Goal: Task Accomplishment & Management: Manage account settings

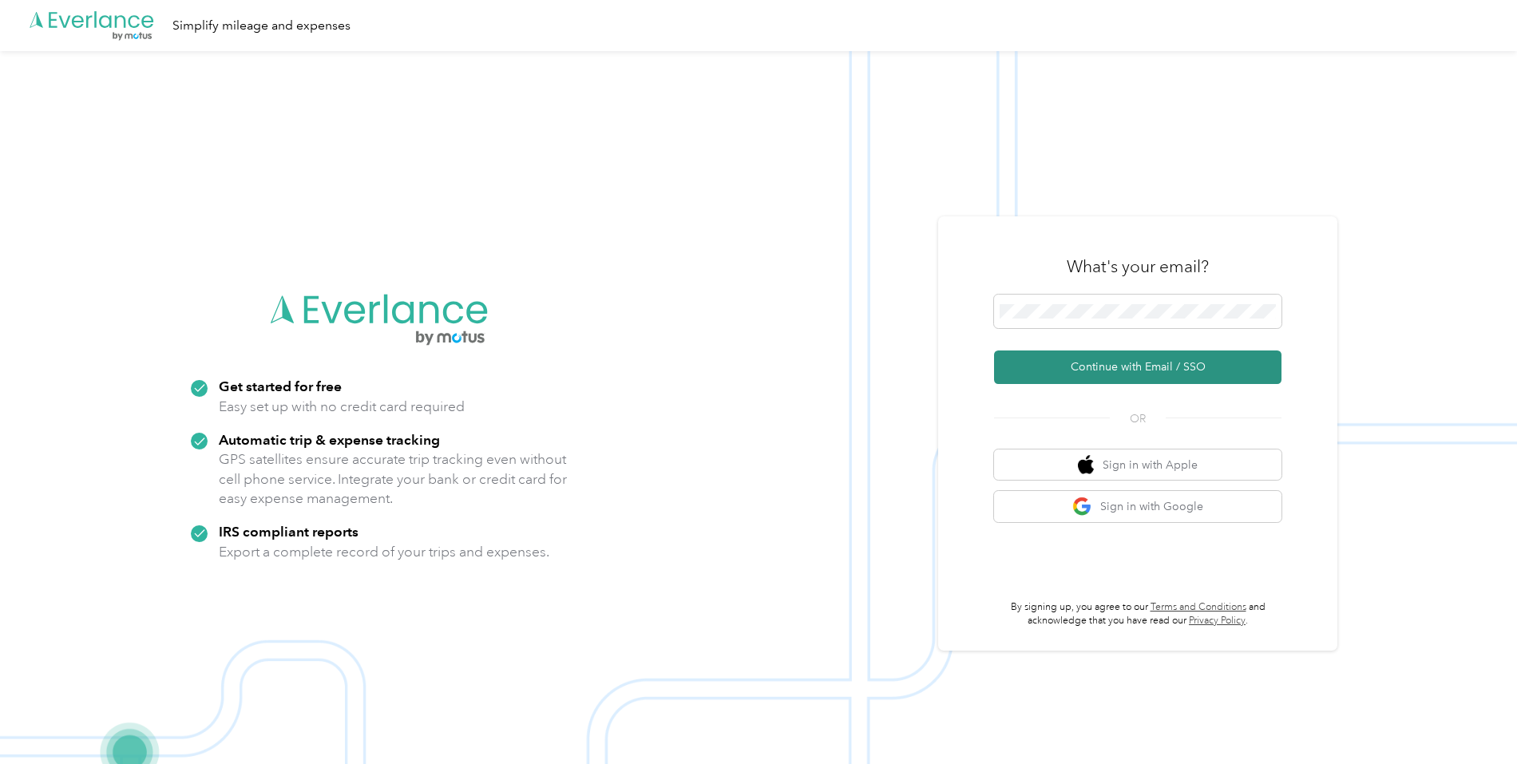
click at [1132, 371] on button "Continue with Email / SSO" at bounding box center [1138, 368] width 288 height 34
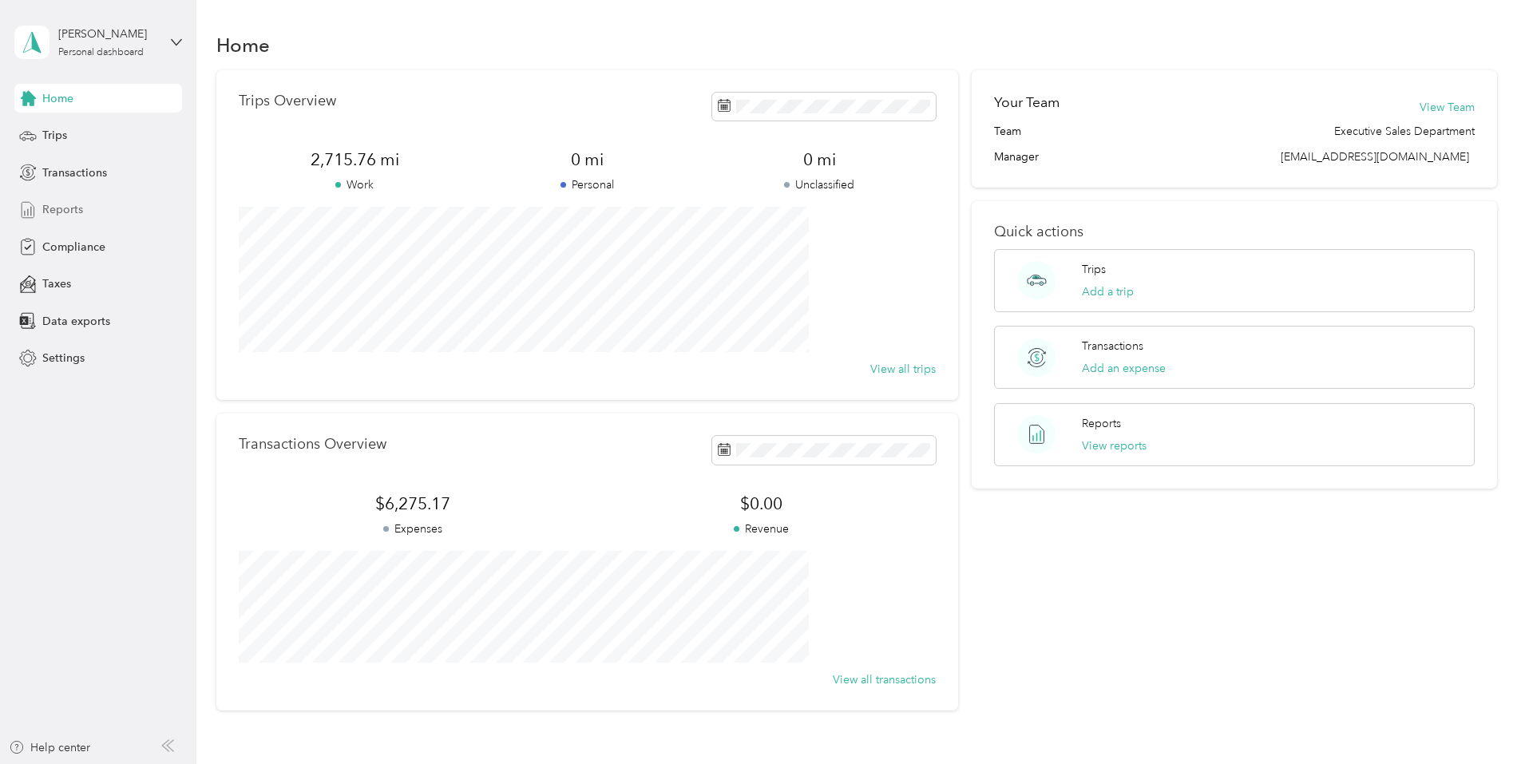
click at [50, 212] on span "Reports" at bounding box center [62, 209] width 41 height 17
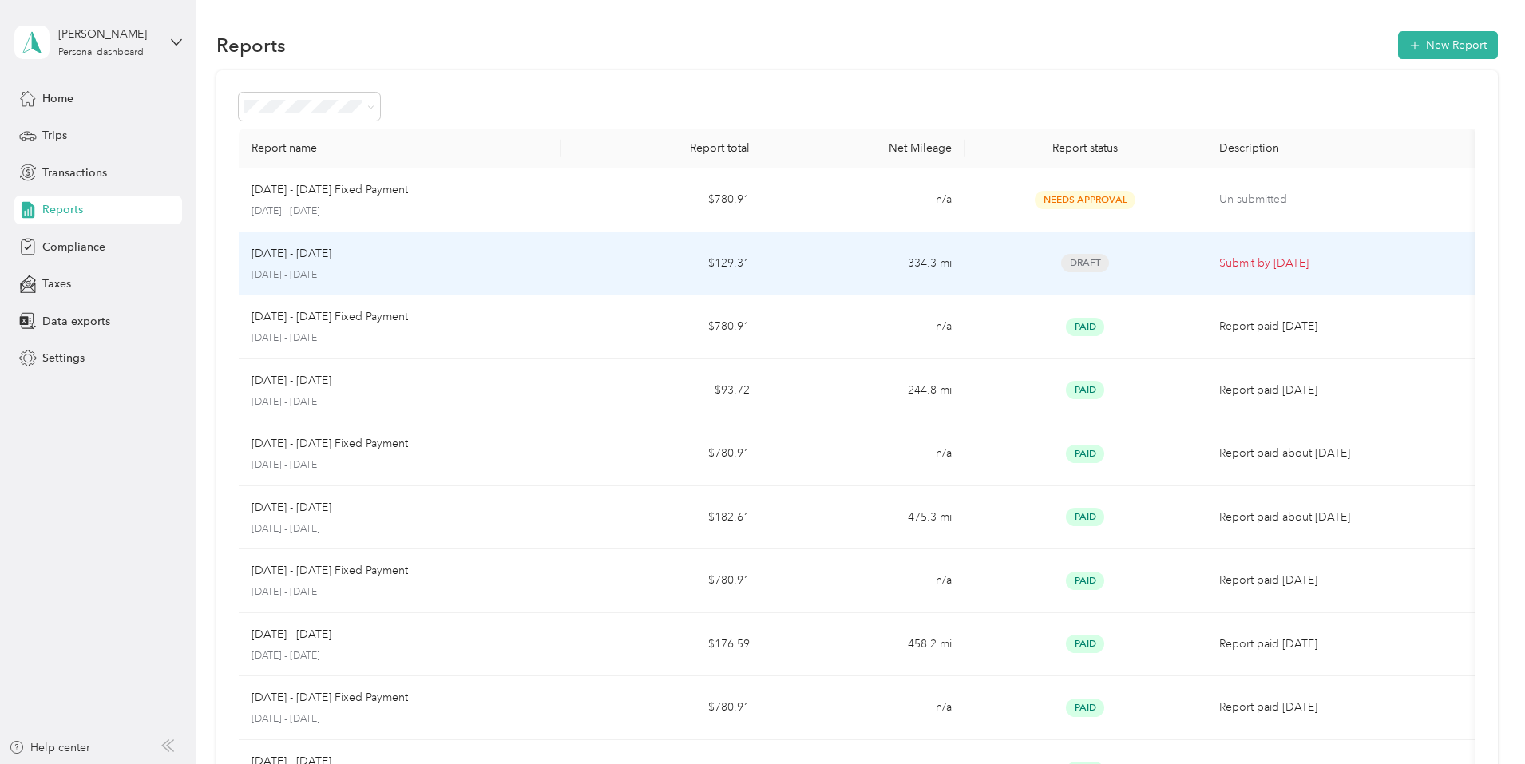
click at [508, 269] on p "[DATE] - [DATE]" at bounding box center [400, 275] width 297 height 14
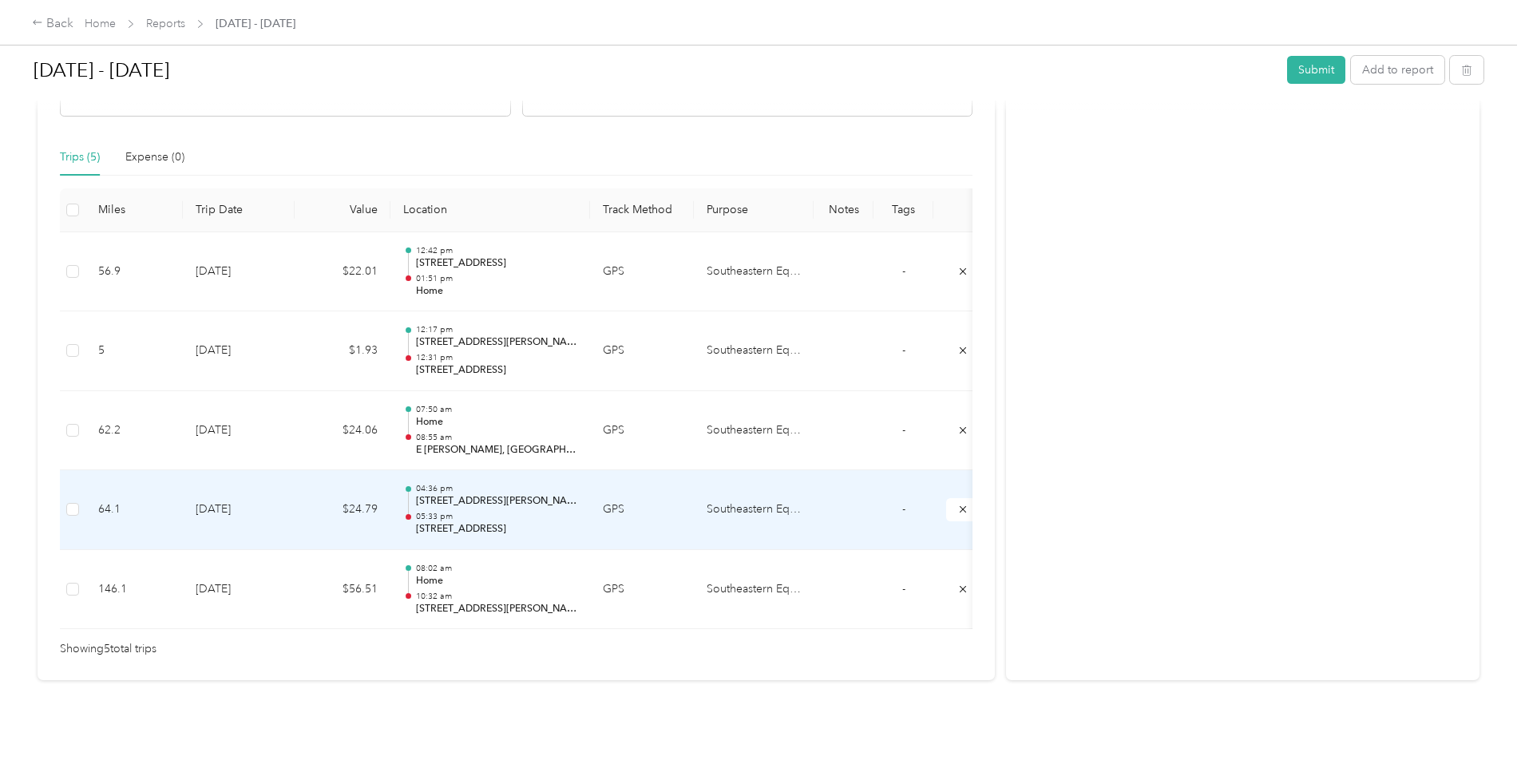
click at [577, 511] on p "05:33 pm" at bounding box center [496, 516] width 161 height 11
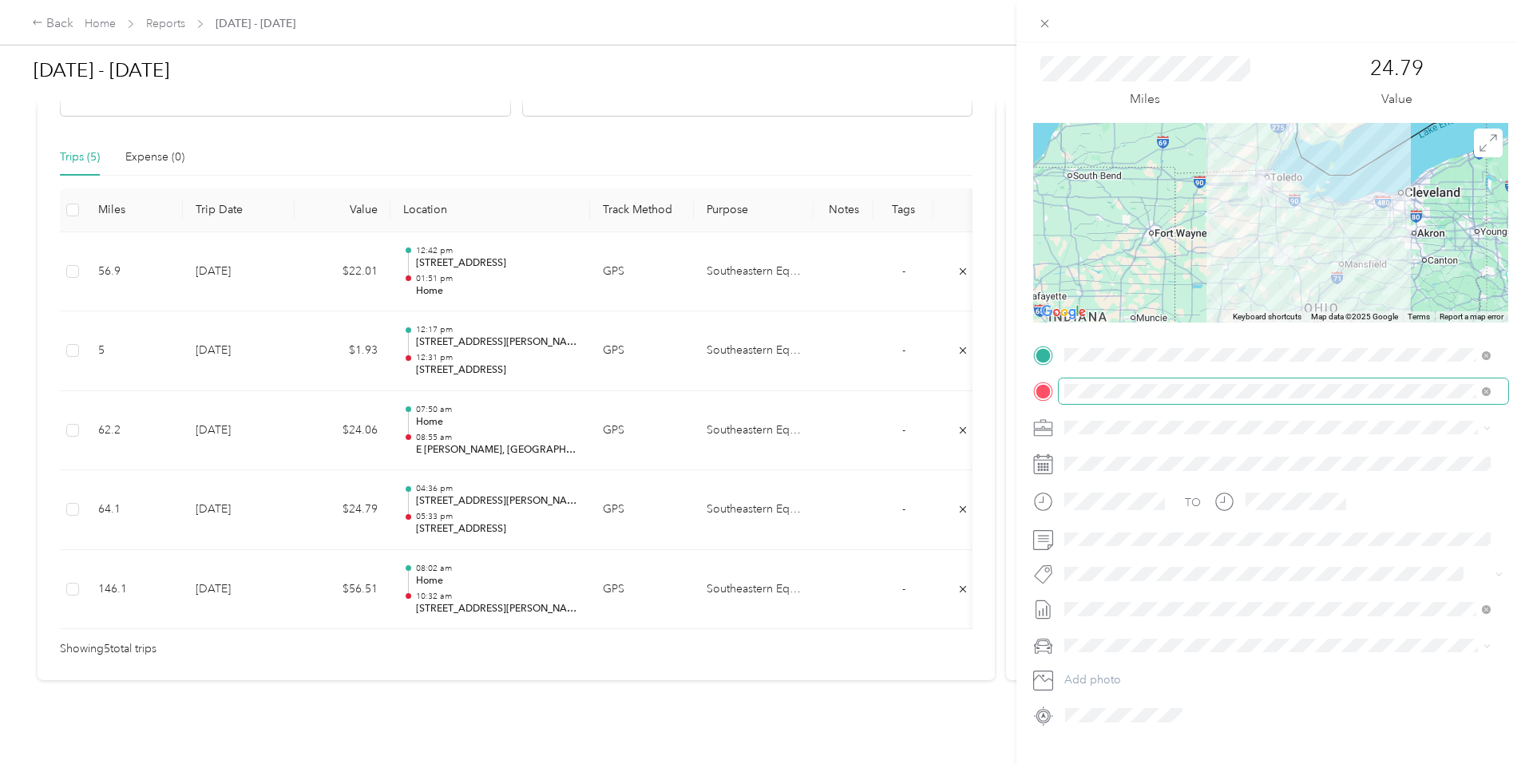
scroll to position [74, 0]
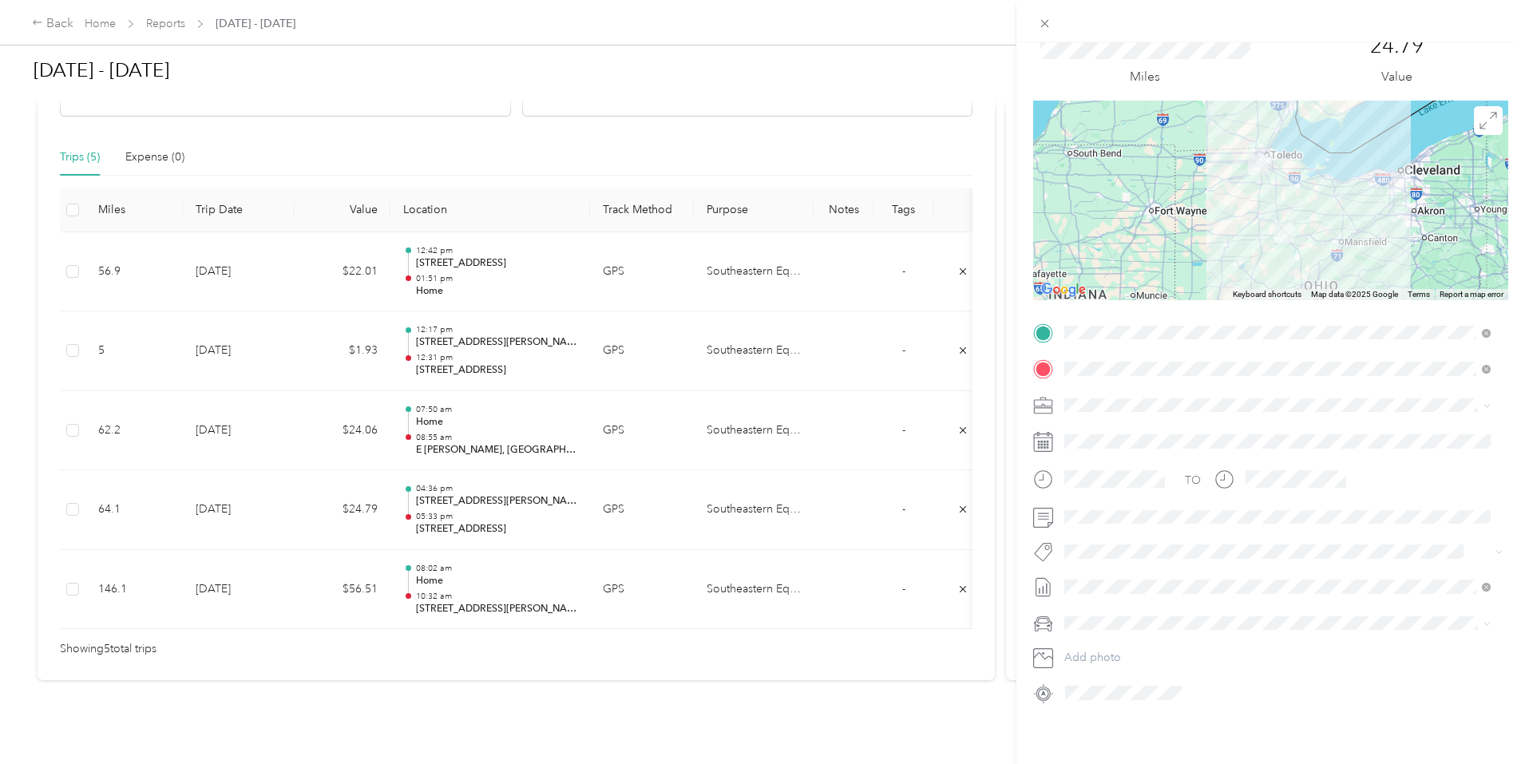
click at [1160, 508] on span "[STREET_ADDRESS]" at bounding box center [1145, 505] width 101 height 14
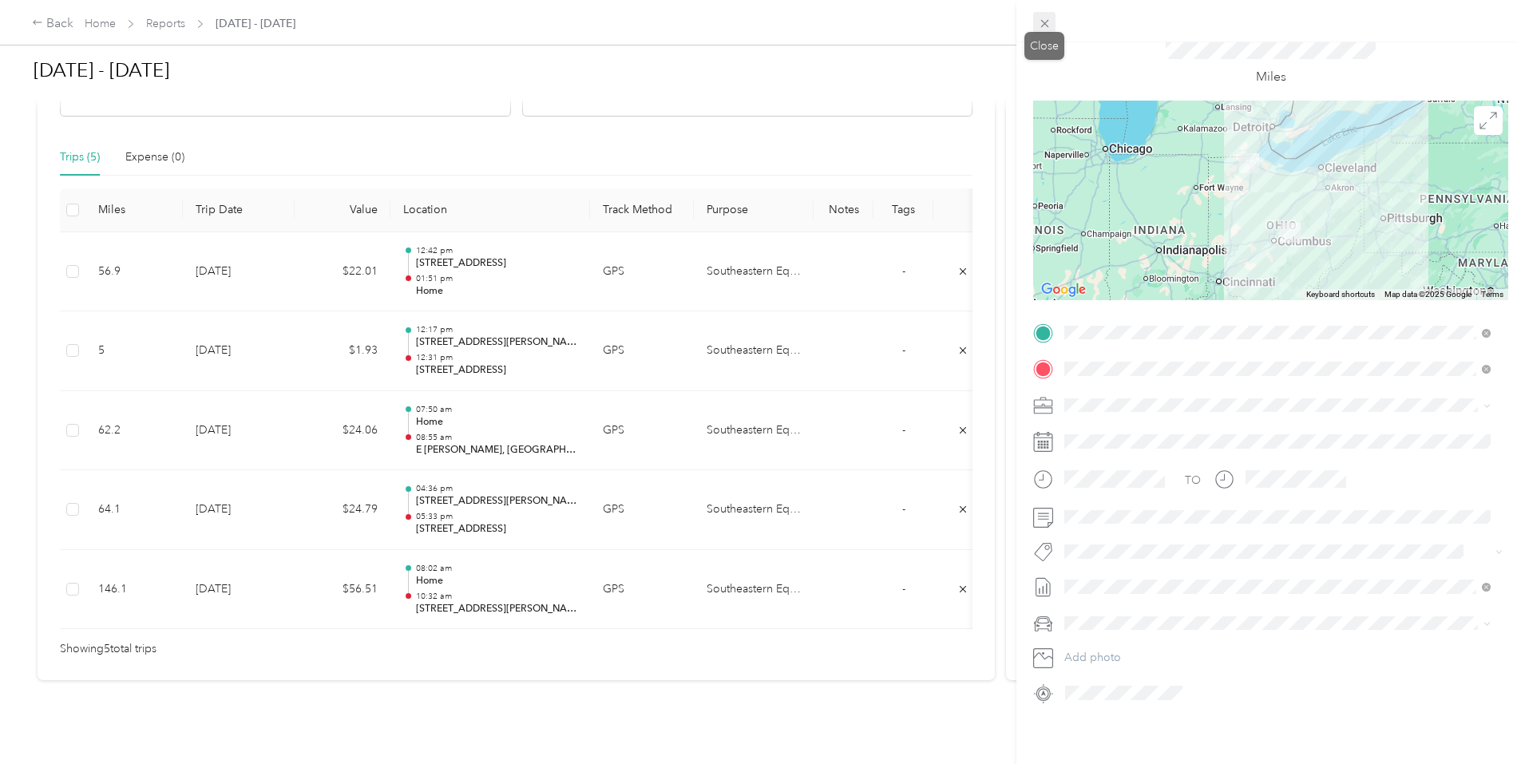
click at [1048, 23] on icon at bounding box center [1045, 24] width 14 height 14
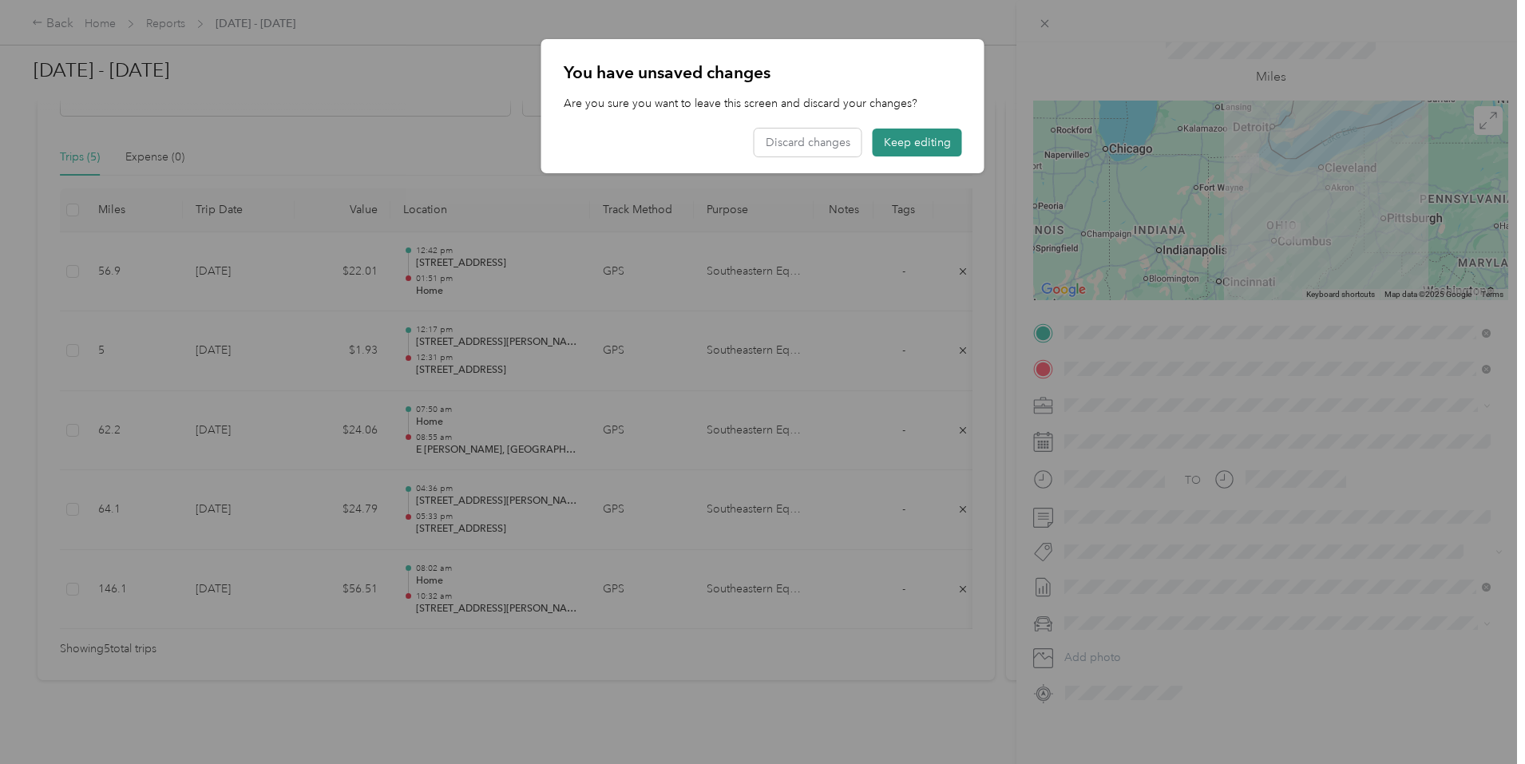
click at [946, 141] on button "Keep editing" at bounding box center [917, 143] width 89 height 28
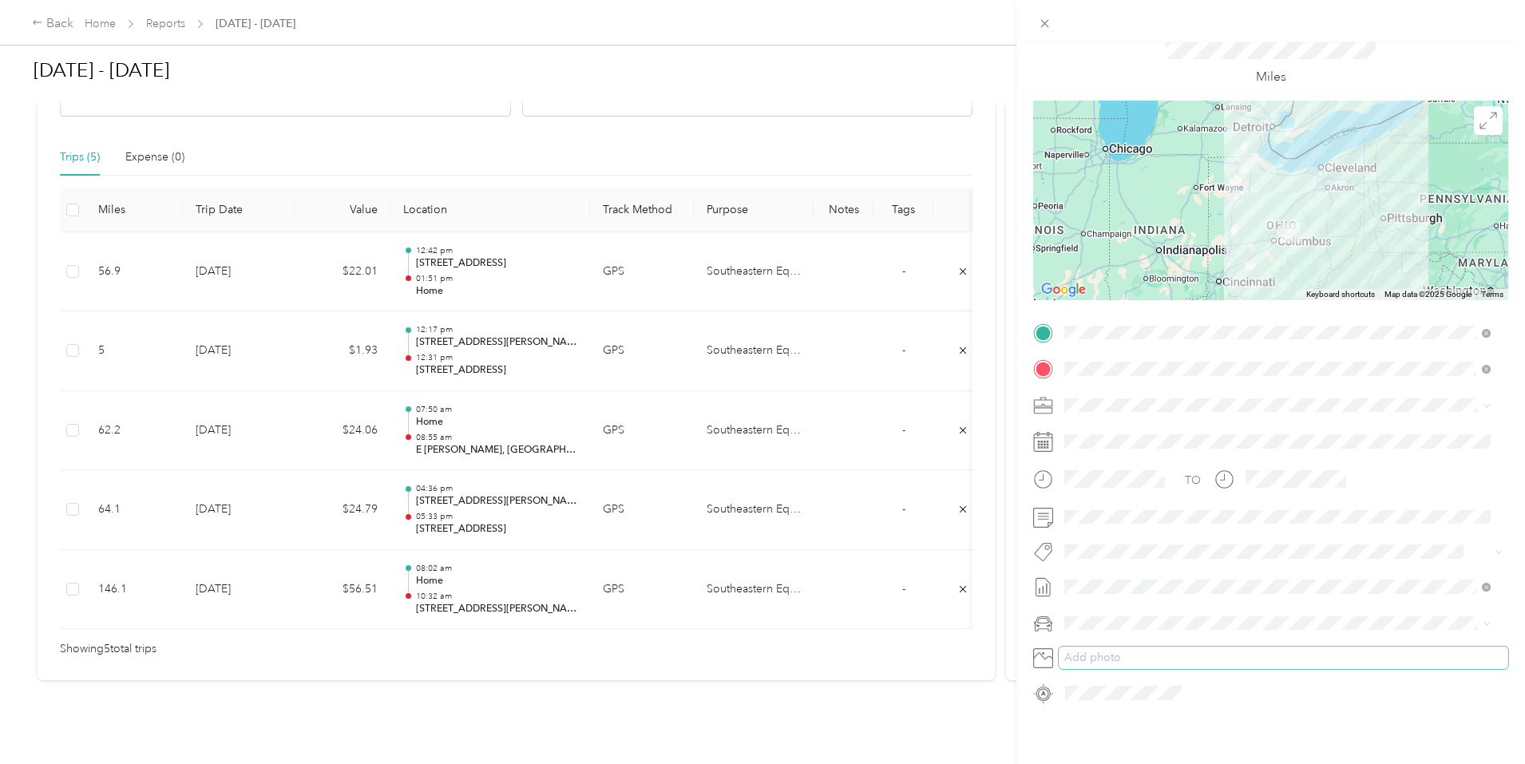
scroll to position [0, 0]
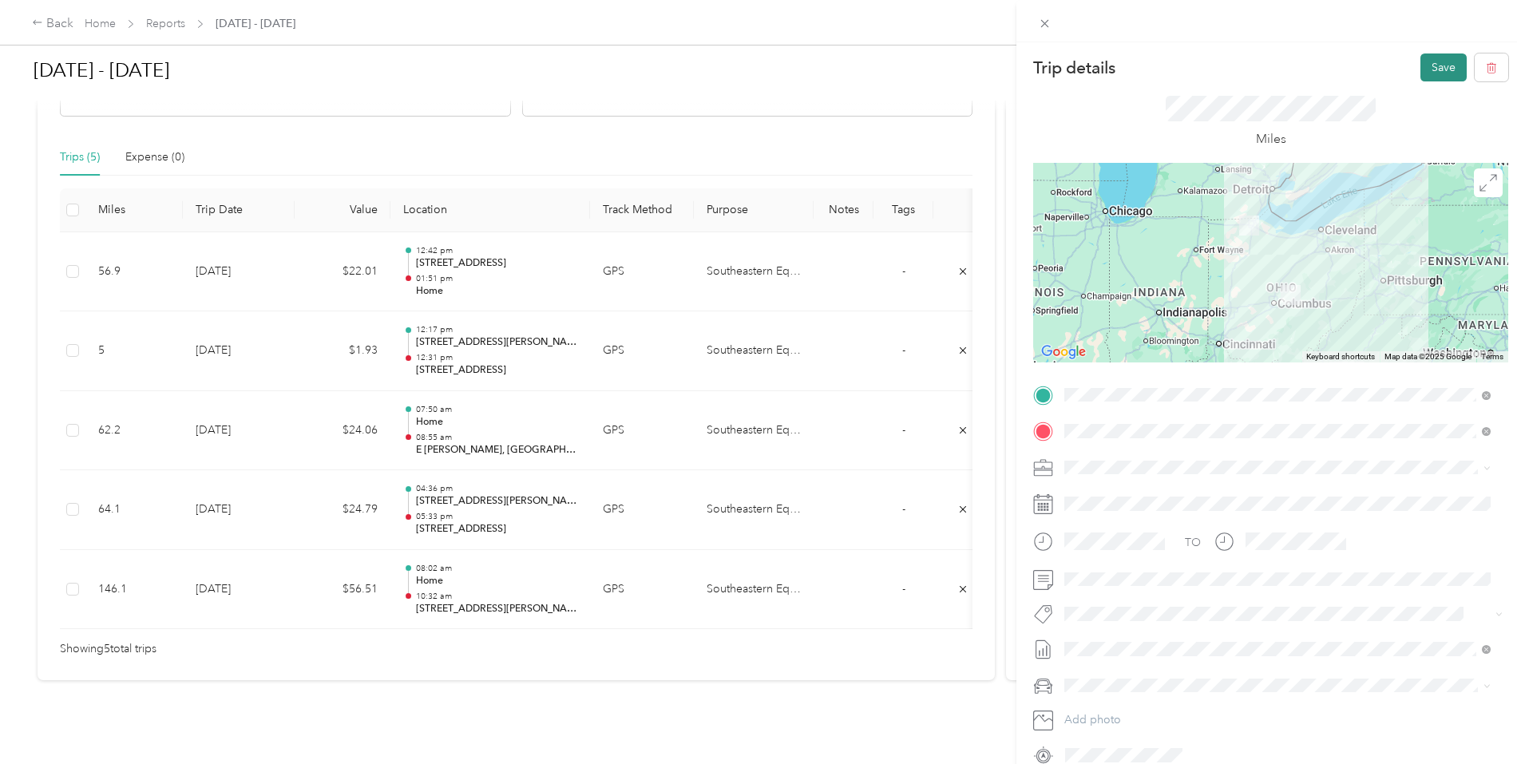
click at [1433, 71] on button "Save" at bounding box center [1444, 68] width 46 height 28
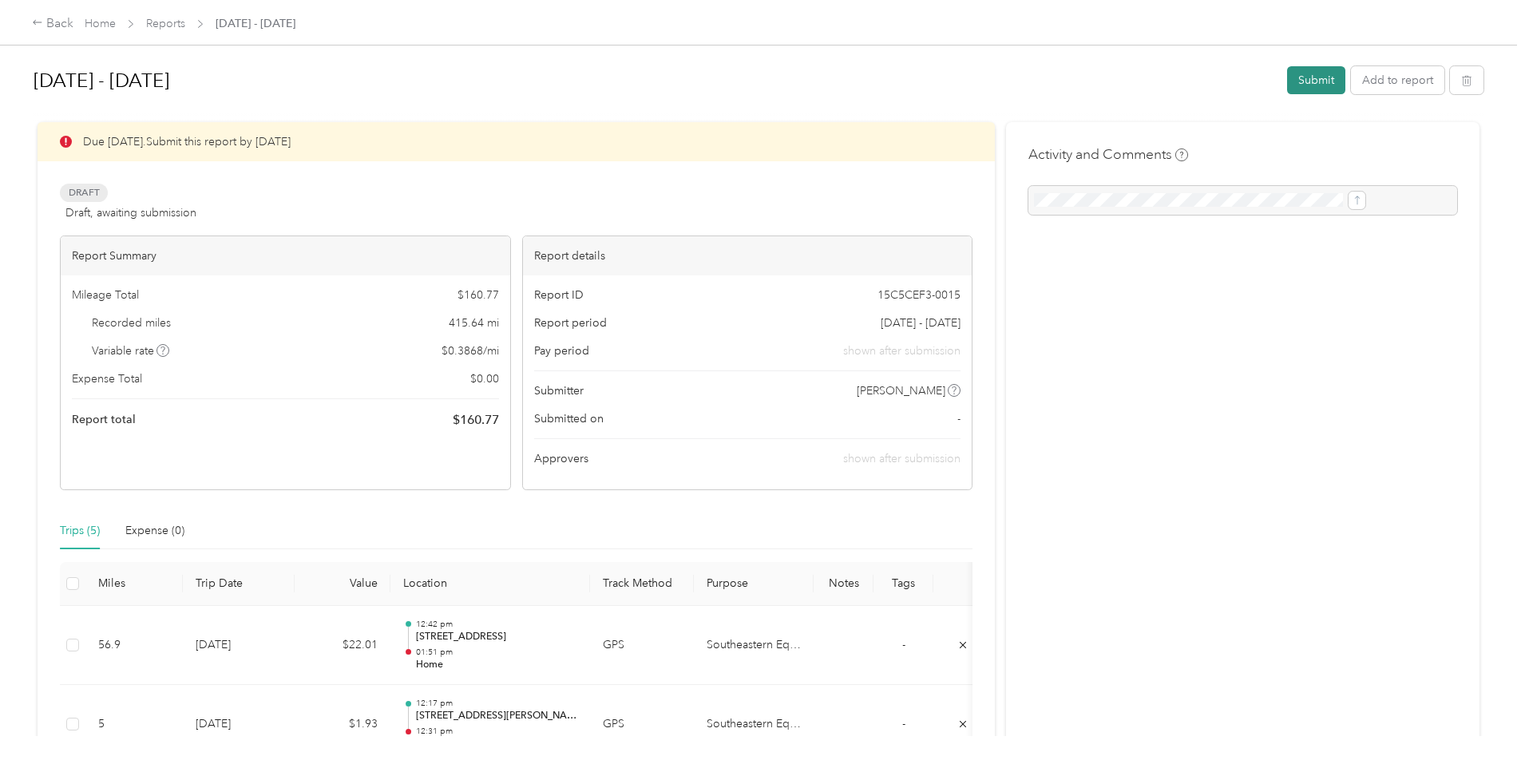
click at [1287, 79] on button "Submit" at bounding box center [1316, 80] width 58 height 28
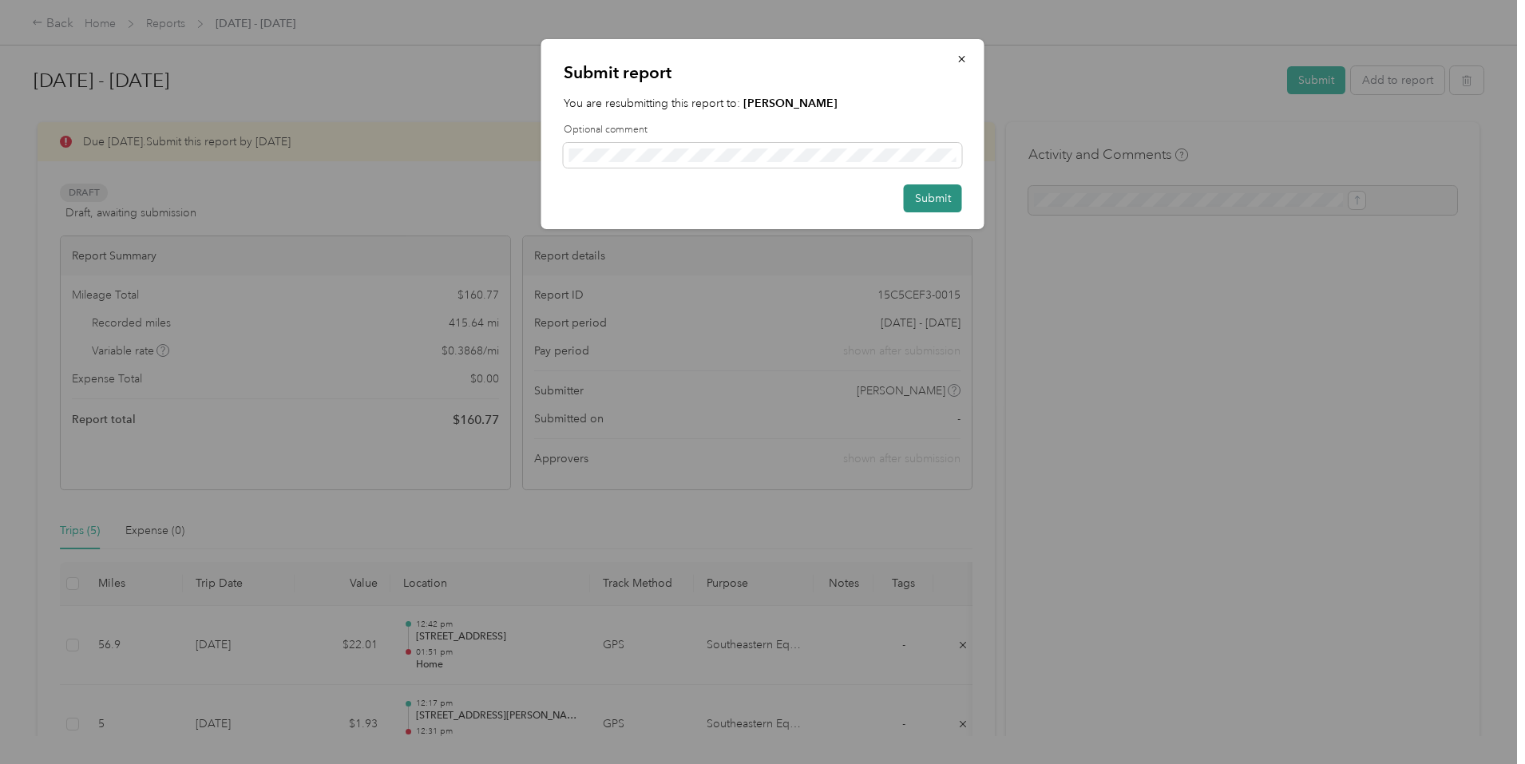
click at [945, 195] on button "Submit" at bounding box center [933, 198] width 58 height 28
